Goal: Understand site structure: Understand site structure

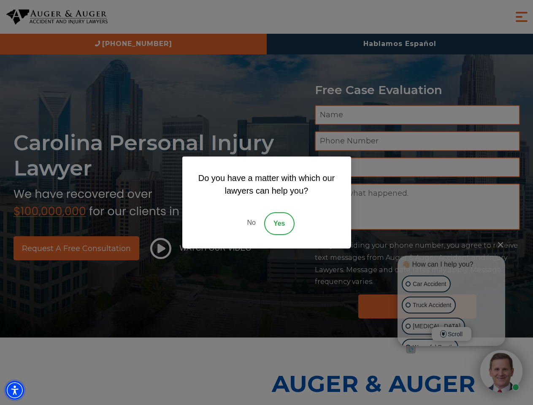
click at [15, 390] on img "Accessibility Menu" at bounding box center [14, 390] width 19 height 19
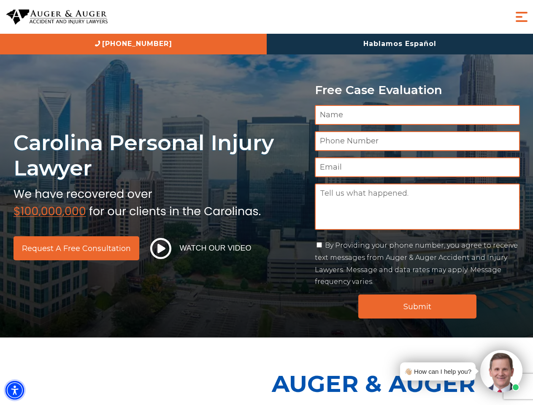
click at [15, 390] on img "Accessibility Menu" at bounding box center [14, 390] width 19 height 19
